Goal: Task Accomplishment & Management: Complete application form

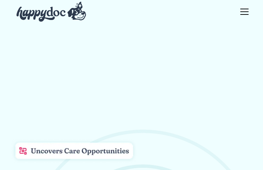
type input "**********"
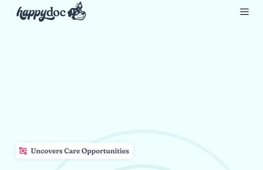
type input "**********"
type input "*********"
